Goal: Information Seeking & Learning: Learn about a topic

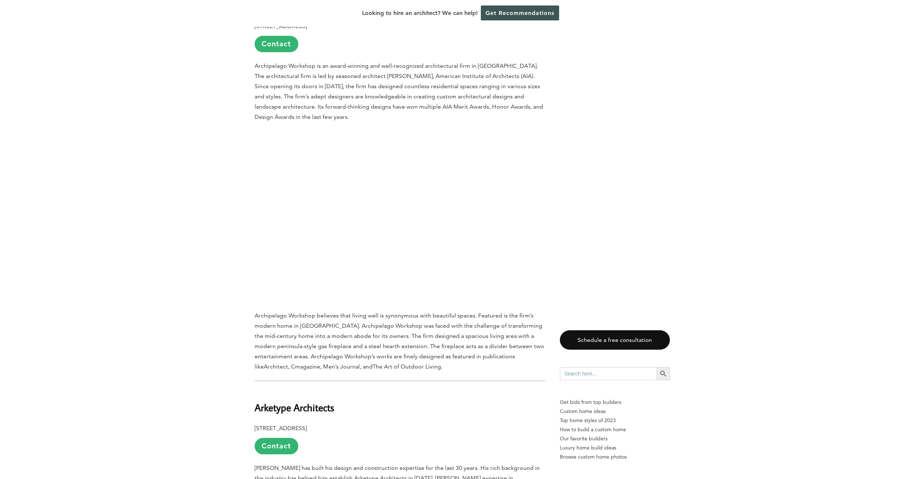
scroll to position [510, 0]
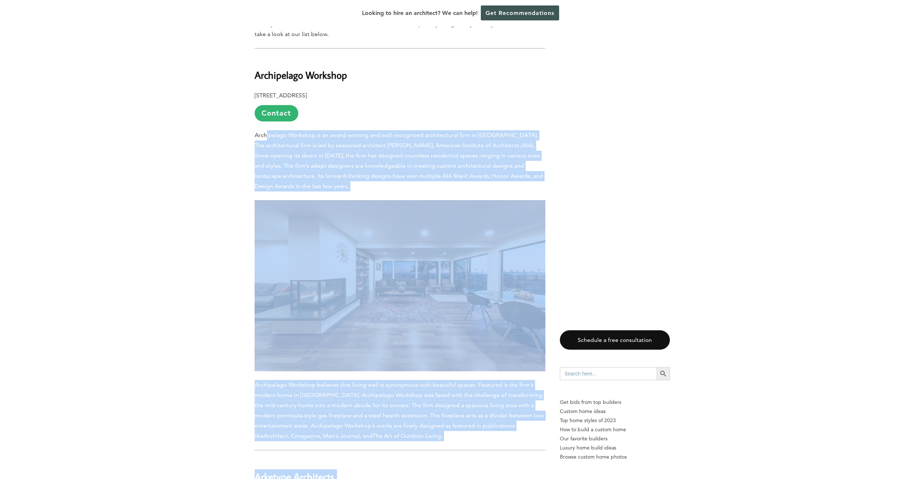
drag, startPoint x: 266, startPoint y: 117, endPoint x: 578, endPoint y: 140, distance: 313.0
drag, startPoint x: 578, startPoint y: 140, endPoint x: 441, endPoint y: 134, distance: 137.5
click at [441, 134] on p "Archipelago Workshop is an award-winning and well-recognized architectural firm…" at bounding box center [400, 160] width 291 height 61
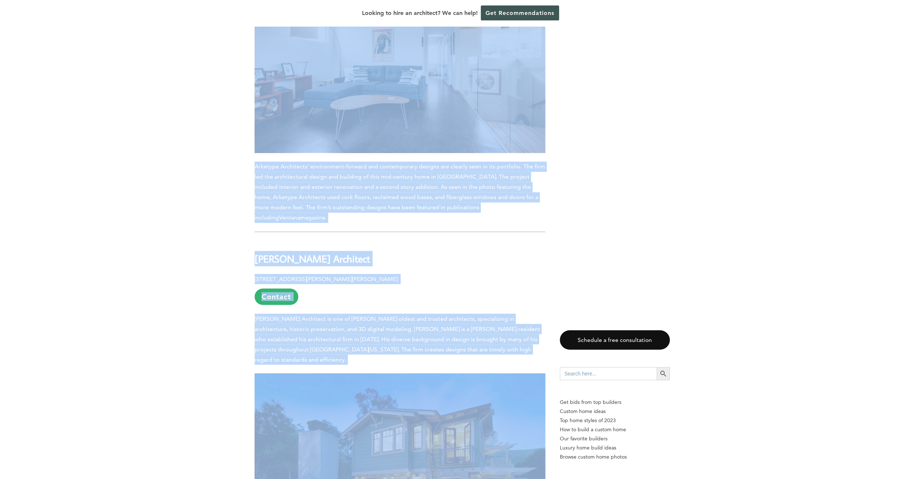
scroll to position [1202, 0]
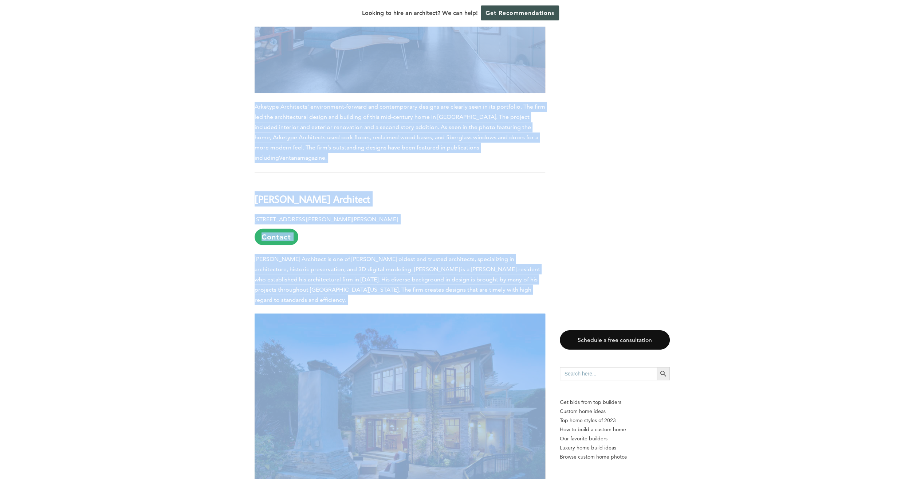
click at [363, 255] on span "[PERSON_NAME] Architect is one of [PERSON_NAME] oldest and trusted architects, …" at bounding box center [398, 279] width 286 height 48
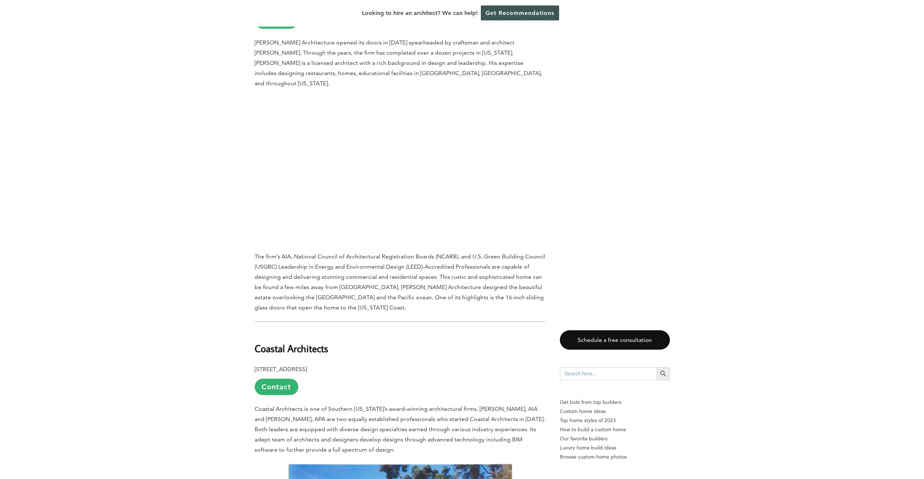
scroll to position [1822, 0]
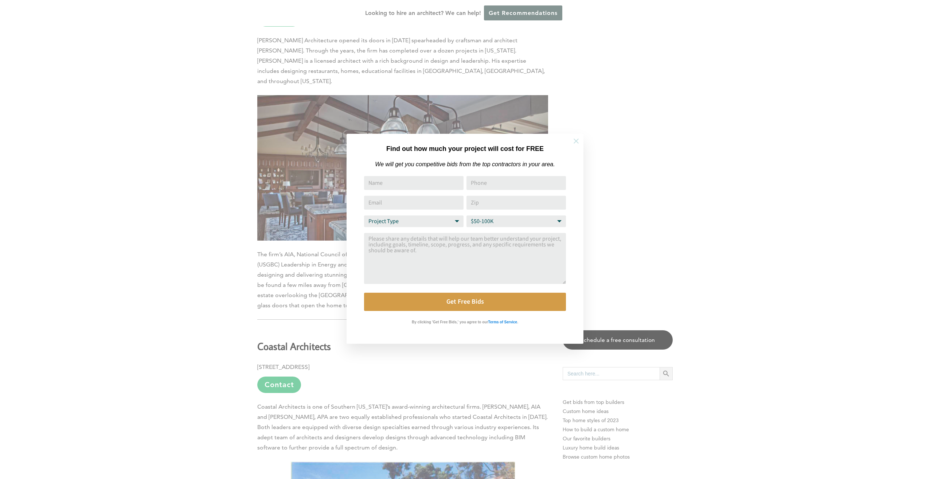
click at [579, 140] on icon at bounding box center [576, 141] width 8 height 8
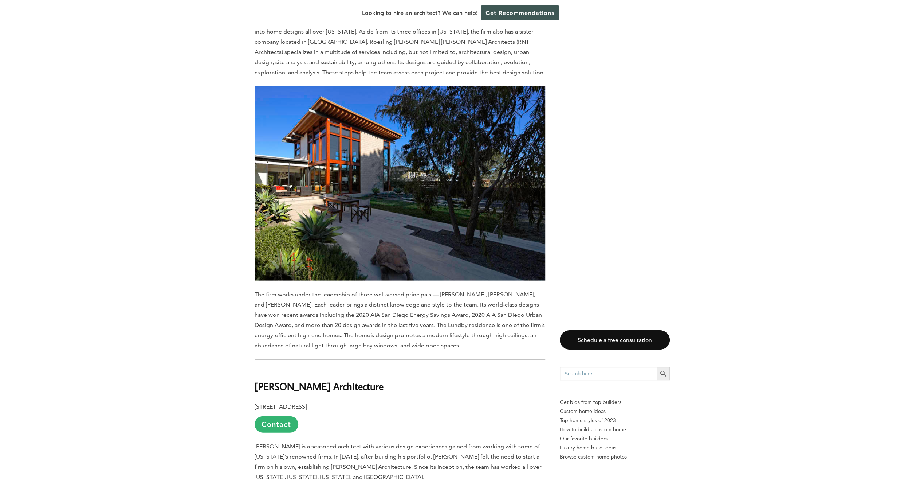
scroll to position [4153, 0]
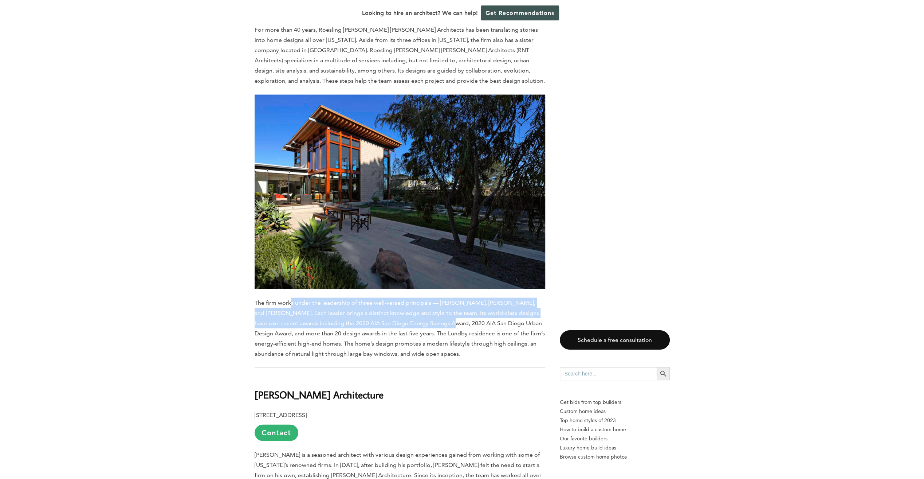
drag, startPoint x: 291, startPoint y: 226, endPoint x: 431, endPoint y: 239, distance: 140.5
click at [431, 297] on p "The firm works under the leadership of three well-versed principals — [PERSON_N…" at bounding box center [400, 327] width 291 height 61
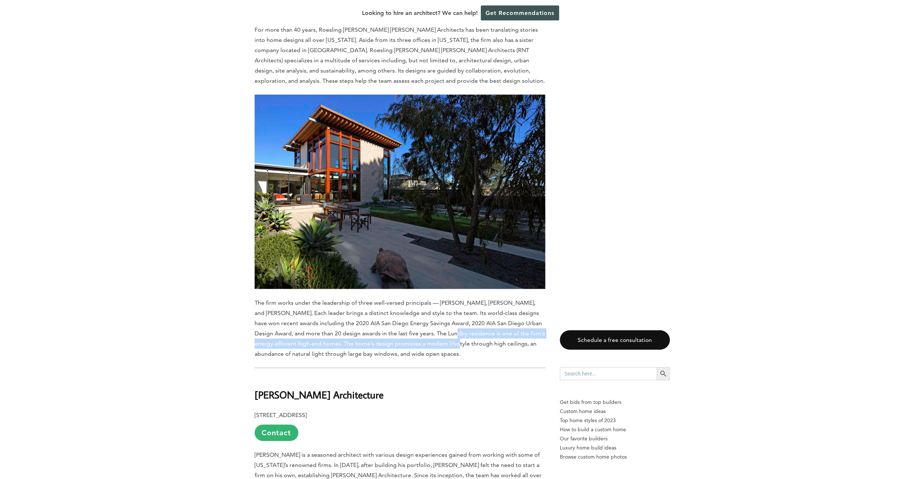
drag, startPoint x: 431, startPoint y: 239, endPoint x: 449, endPoint y: 267, distance: 32.8
click at [449, 299] on span "The firm works under the leadership of three well-versed principals — [PERSON_N…" at bounding box center [400, 328] width 290 height 58
drag, startPoint x: 449, startPoint y: 267, endPoint x: 456, endPoint y: 280, distance: 15.0
drag, startPoint x: 456, startPoint y: 280, endPoint x: 541, endPoint y: 276, distance: 85.0
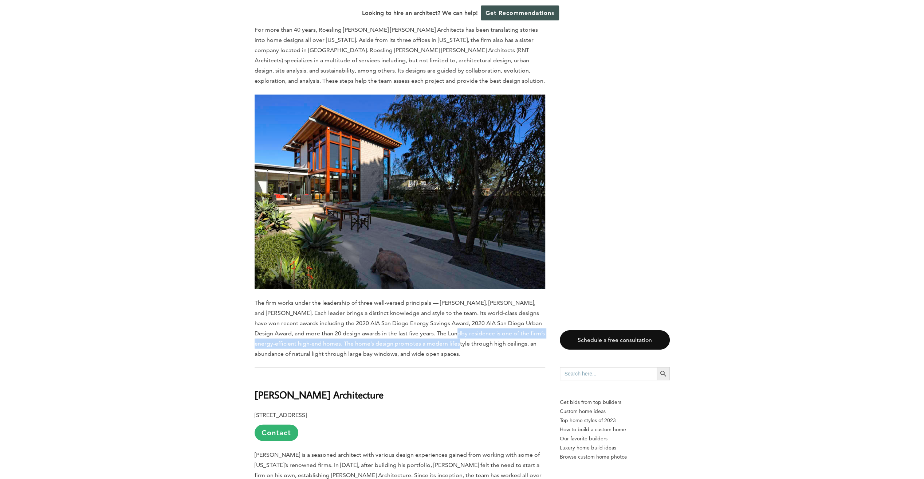
click at [541, 297] on p "The firm works under the leadership of three well-versed principals — [PERSON_N…" at bounding box center [400, 327] width 291 height 61
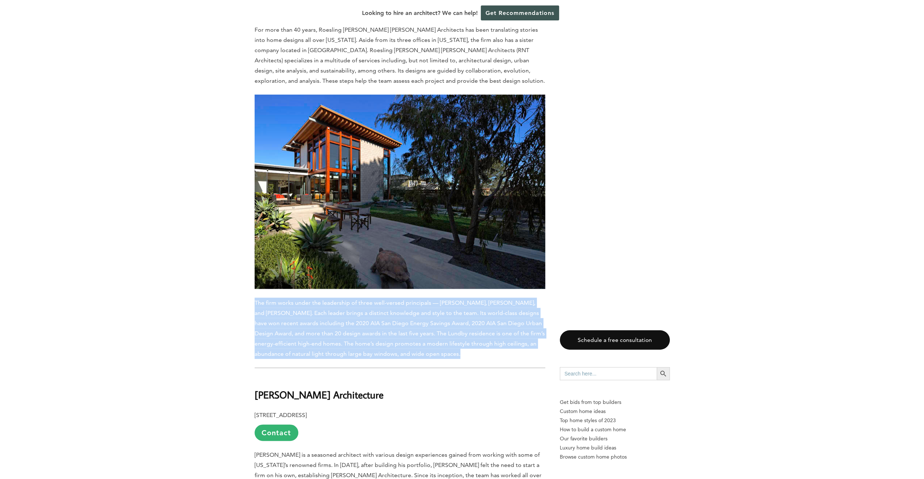
drag, startPoint x: 253, startPoint y: 224, endPoint x: 451, endPoint y: 287, distance: 207.3
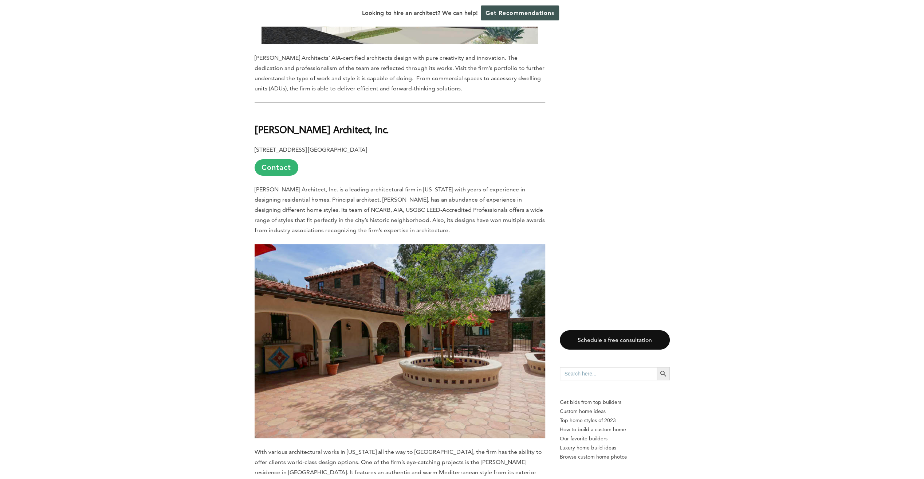
scroll to position [2660, 0]
